Goal: Register for event/course

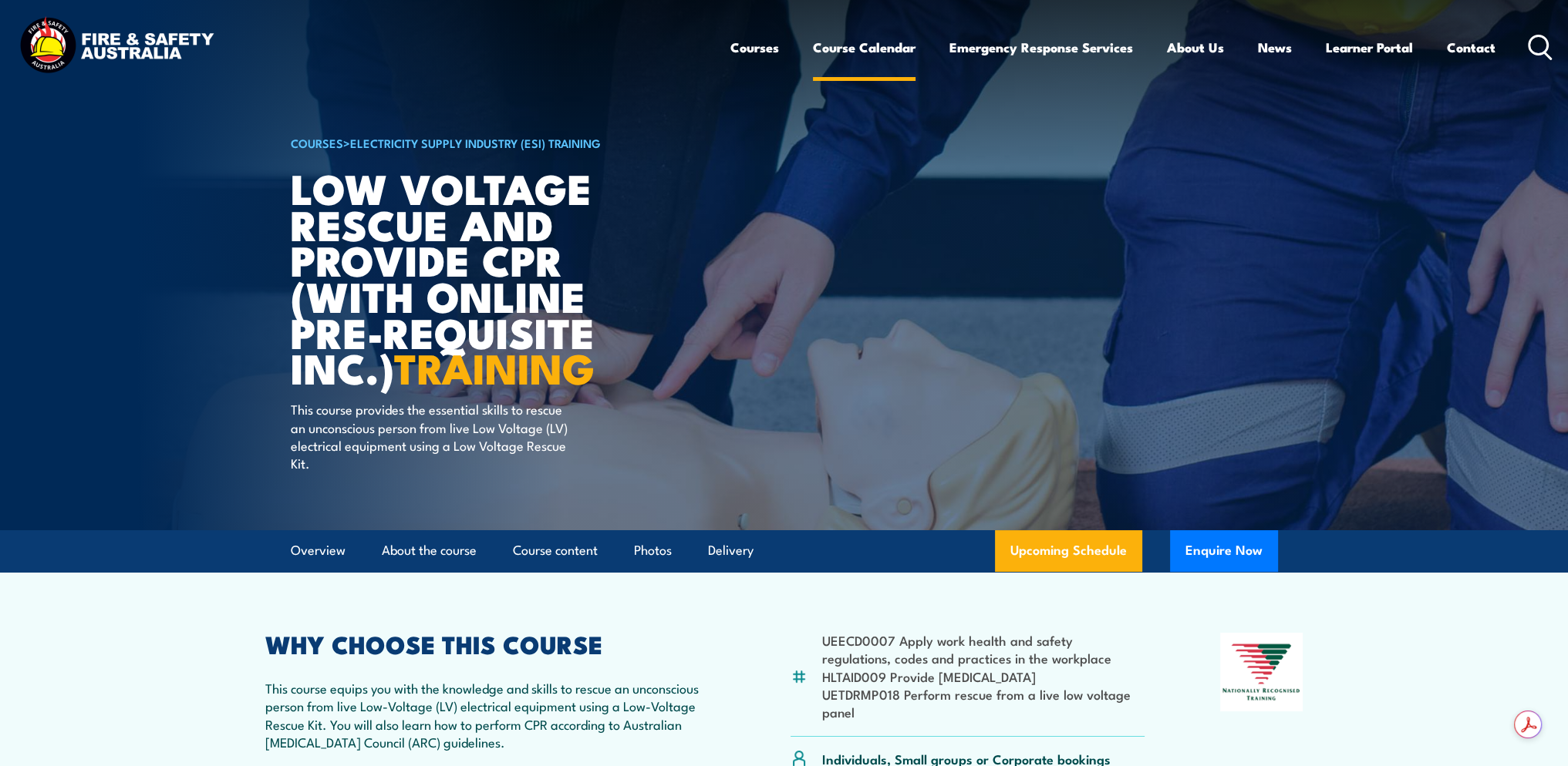
click at [851, 38] on link "Course Calendar" at bounding box center [864, 47] width 103 height 40
click at [846, 43] on link "Course Calendar" at bounding box center [864, 47] width 103 height 40
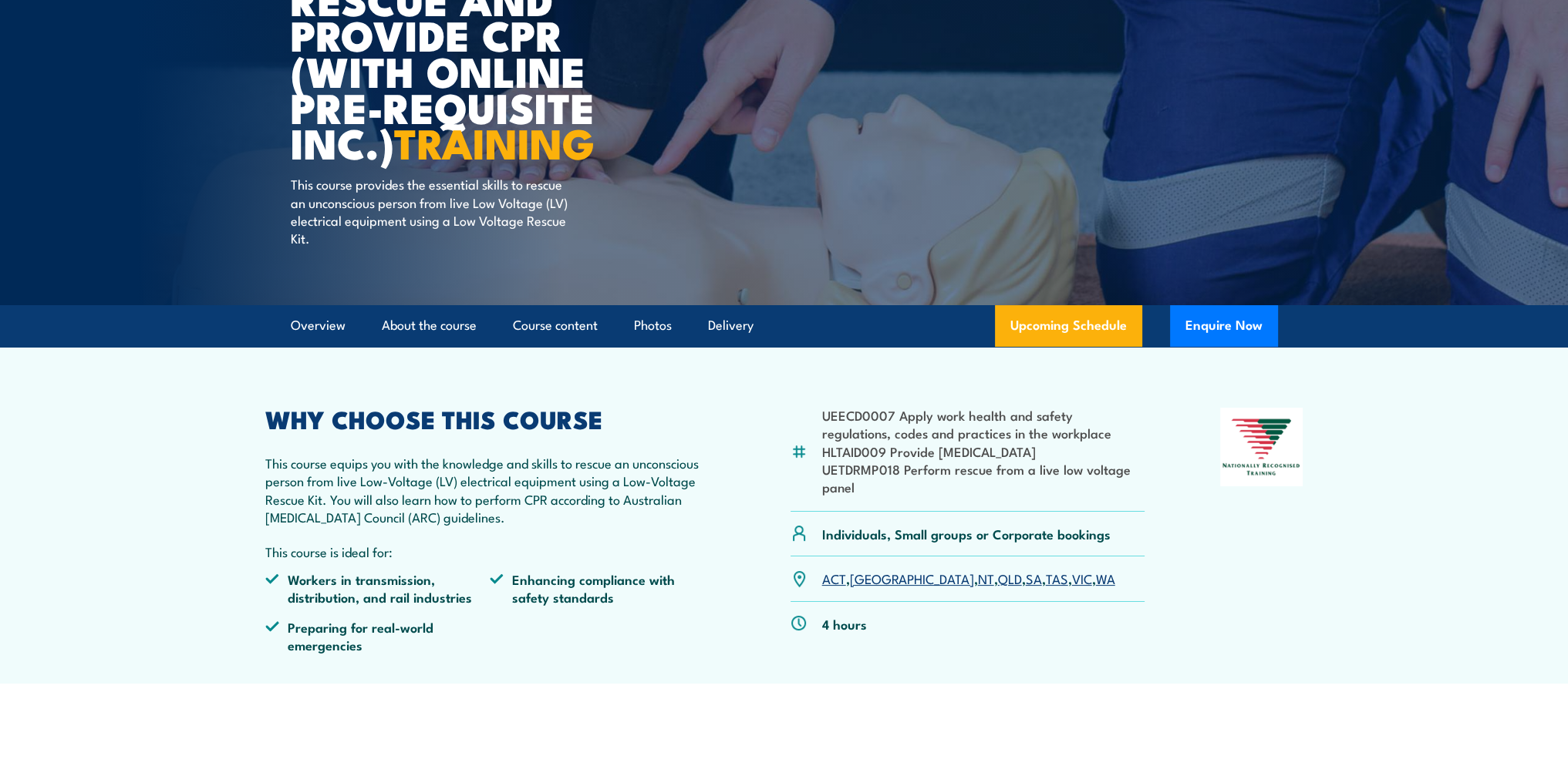
scroll to position [231, 0]
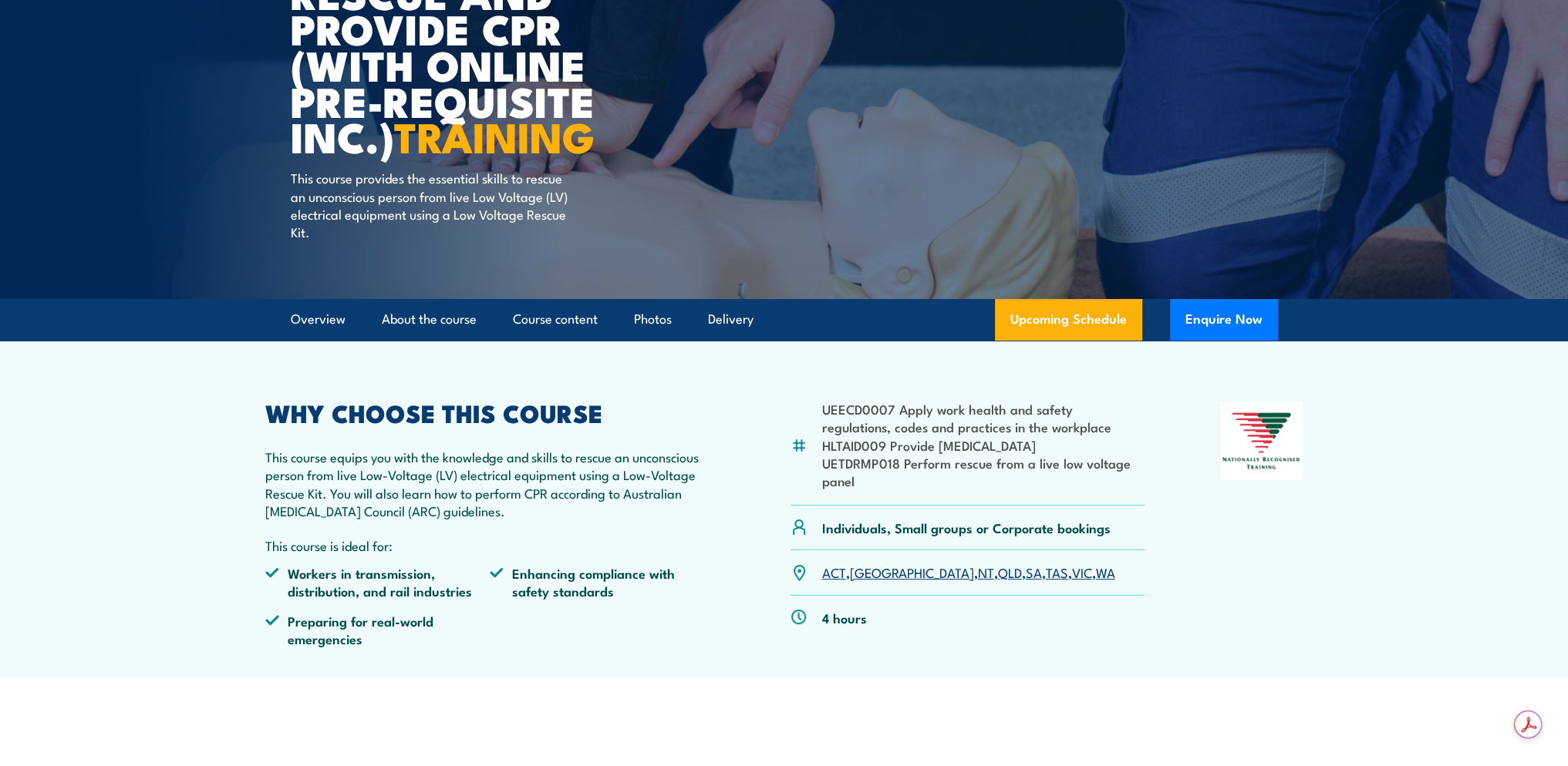
click at [998, 573] on link "QLD" at bounding box center [1010, 572] width 24 height 19
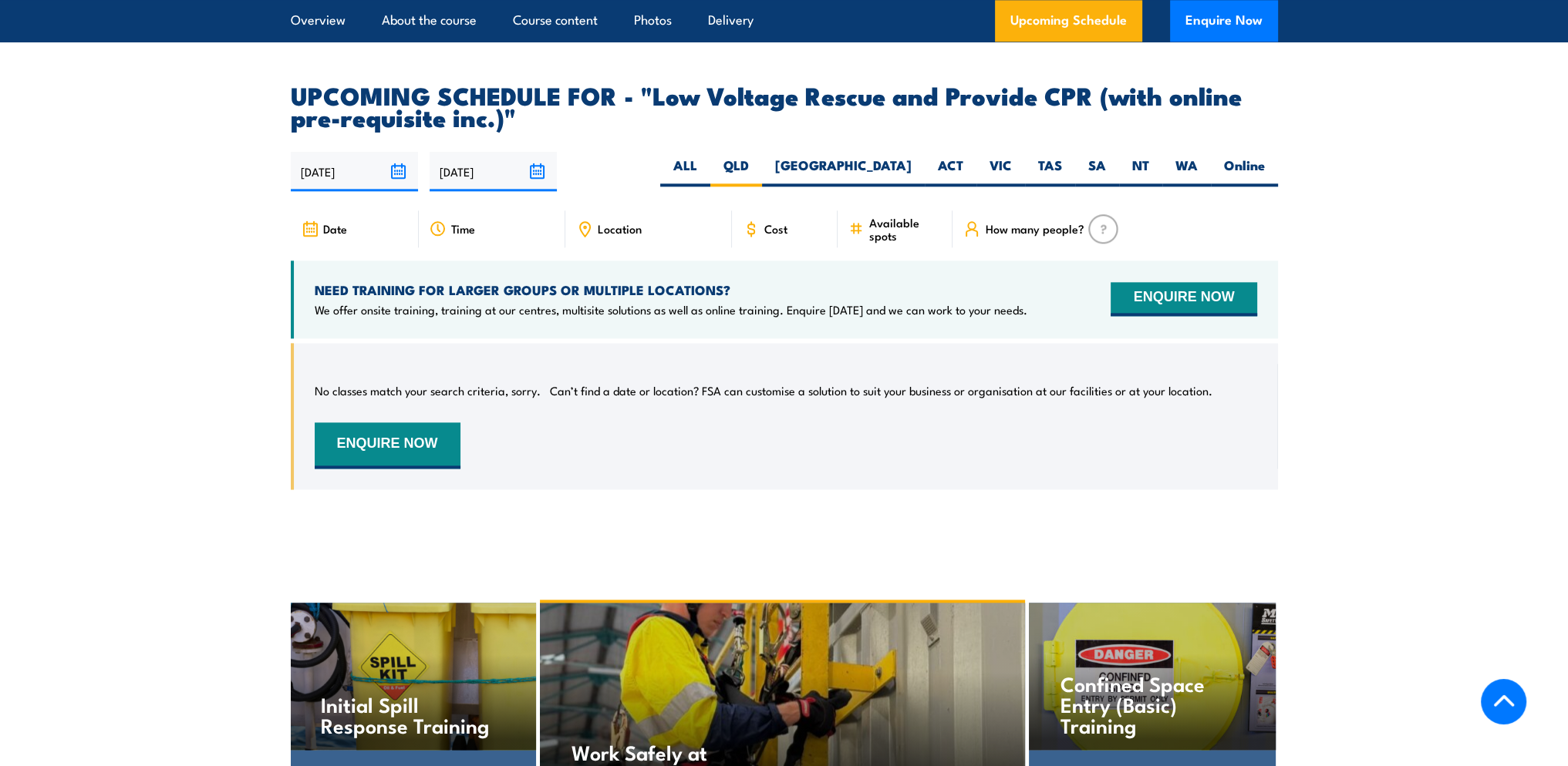
scroll to position [2386, 0]
